Goal: Task Accomplishment & Management: Use online tool/utility

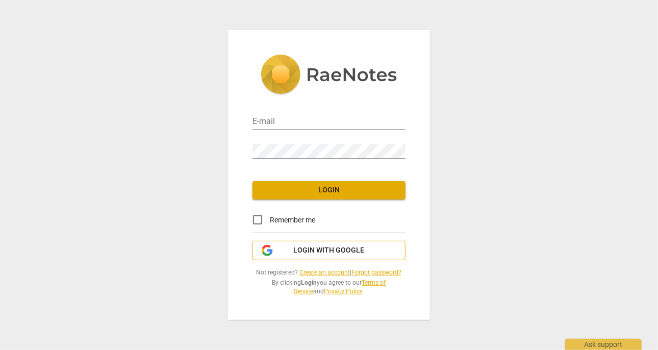
click at [320, 252] on span "Login with Google" at bounding box center [329, 250] width 71 height 10
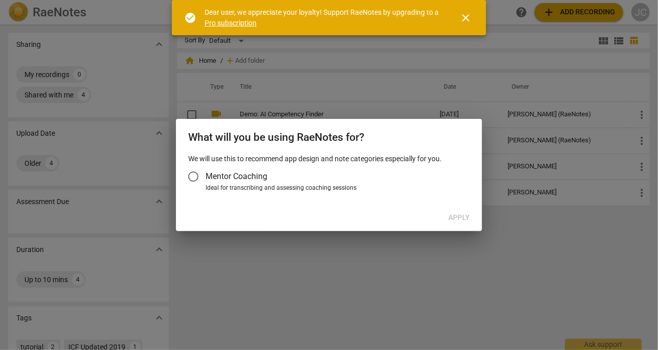
click at [461, 16] on span "close" at bounding box center [465, 18] width 12 height 12
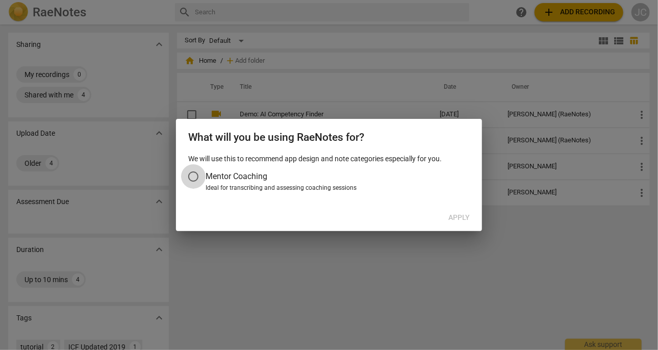
click at [192, 171] on input "Mentor Coaching" at bounding box center [193, 176] width 24 height 24
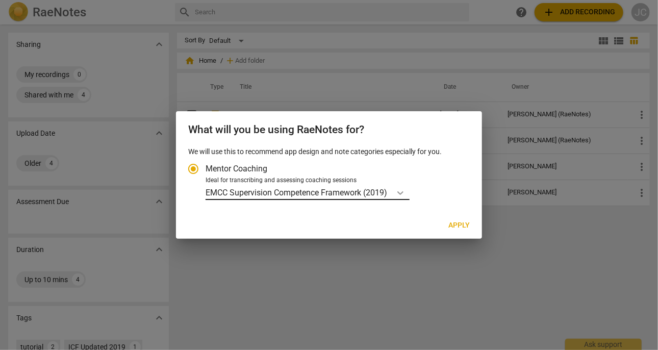
click at [399, 190] on icon "Account type" at bounding box center [400, 193] width 10 height 10
click at [0, 0] on input "Ideal for transcribing and assessing coaching sessions EMCC Supervision Compete…" at bounding box center [0, 0] width 0 height 0
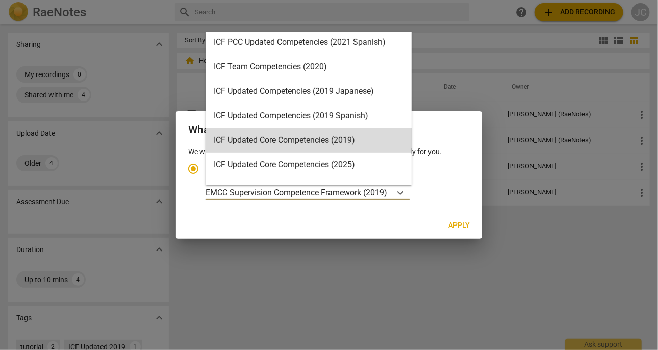
scroll to position [153, 0]
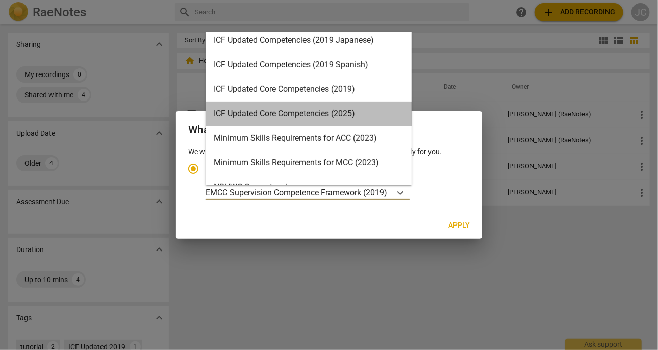
click at [348, 117] on div "ICF Updated Core Competencies (2025)" at bounding box center [308, 113] width 206 height 24
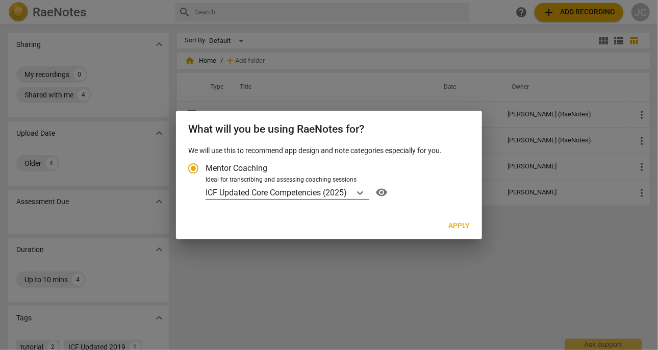
click at [455, 226] on span "Apply" at bounding box center [458, 226] width 21 height 10
radio input "false"
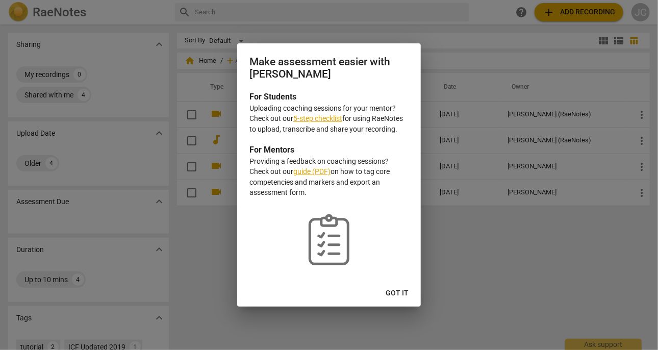
click at [390, 292] on span "Got it" at bounding box center [396, 293] width 23 height 10
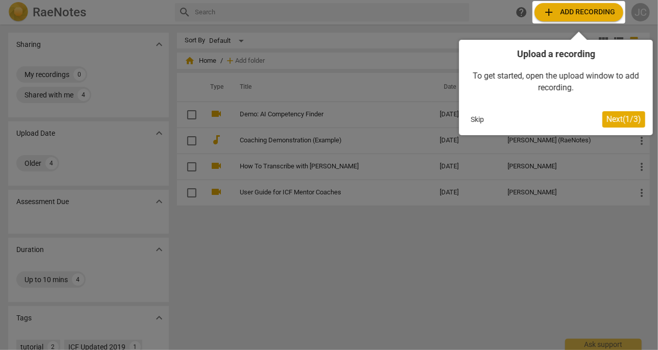
click at [624, 123] on span "Next ( 1 / 3 )" at bounding box center [623, 119] width 35 height 10
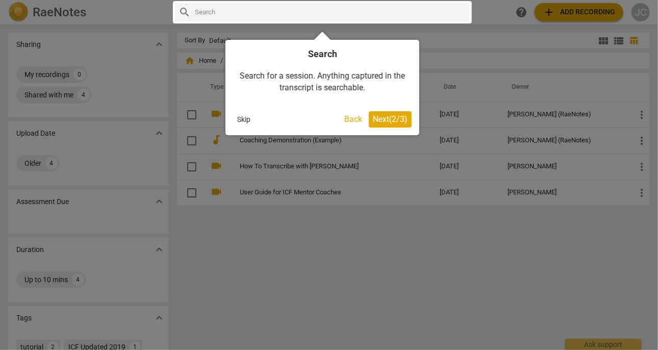
click at [398, 117] on span "Next ( 2 / 3 )" at bounding box center [390, 119] width 35 height 10
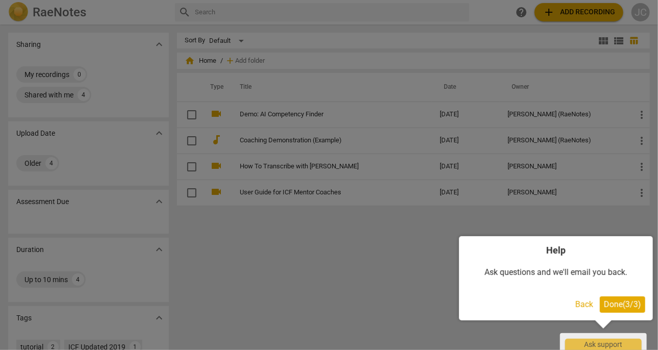
click at [638, 305] on span "Done ( 3 / 3 )" at bounding box center [622, 304] width 37 height 10
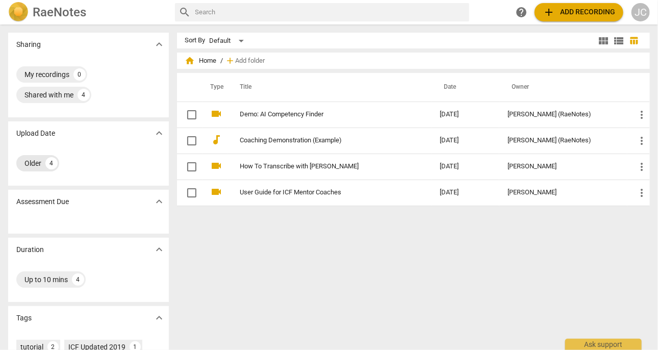
click at [41, 161] on div "Older" at bounding box center [32, 163] width 17 height 10
click at [53, 166] on div "4" at bounding box center [51, 163] width 12 height 12
click at [82, 91] on div "4" at bounding box center [84, 95] width 12 height 12
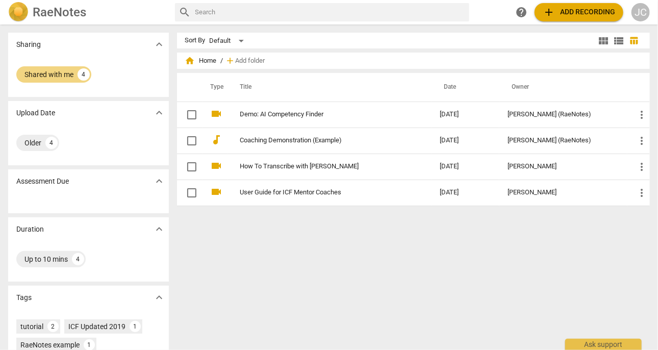
click at [59, 10] on h2 "RaeNotes" at bounding box center [60, 12] width 54 height 14
